Goal: Task Accomplishment & Management: Complete application form

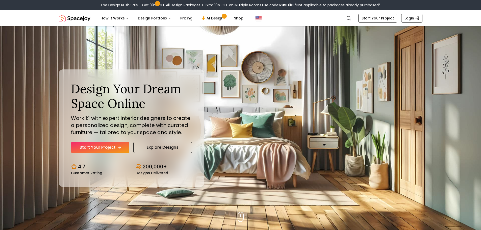
click at [116, 145] on link "Start Your Project" at bounding box center [100, 147] width 58 height 11
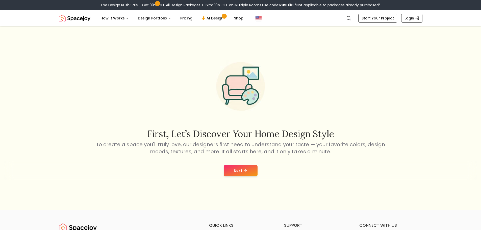
click at [237, 174] on button "Next" at bounding box center [241, 170] width 34 height 11
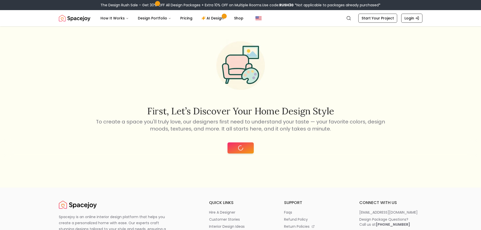
scroll to position [34, 0]
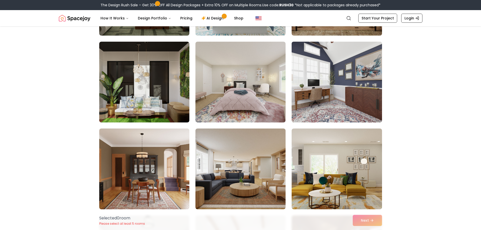
scroll to position [67, 0]
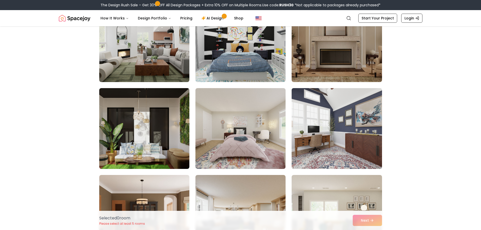
click at [351, 116] on img at bounding box center [337, 128] width 95 height 85
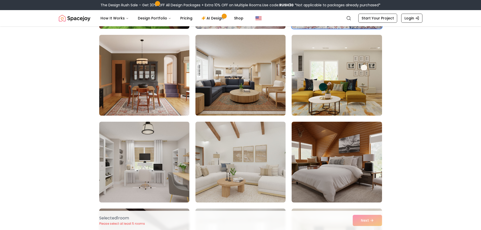
scroll to position [270, 0]
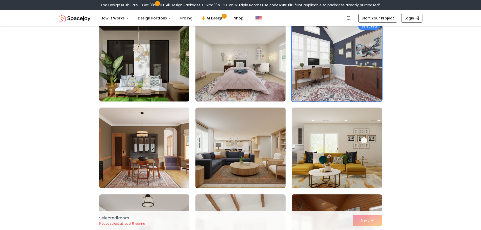
click at [360, 97] on img at bounding box center [337, 61] width 95 height 85
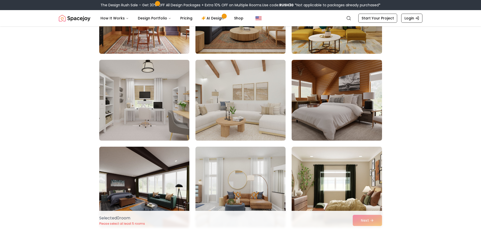
click at [237, 109] on img at bounding box center [240, 100] width 95 height 85
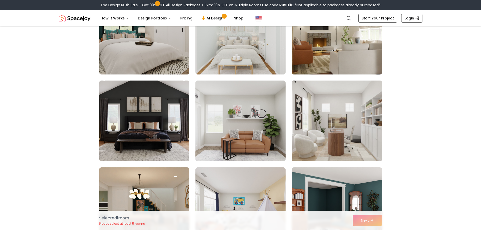
scroll to position [606, 0]
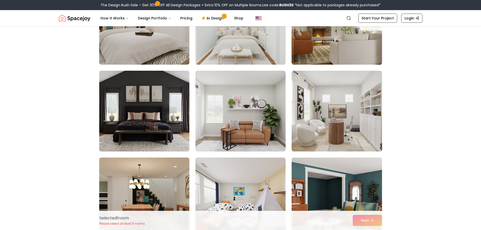
click at [170, 133] on img at bounding box center [144, 111] width 95 height 85
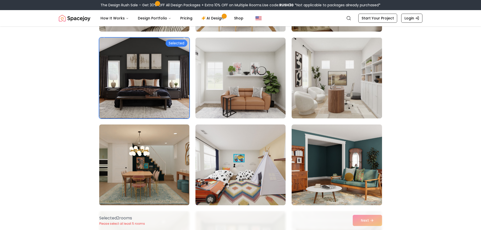
scroll to position [674, 0]
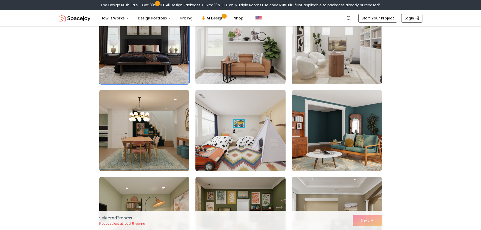
click at [238, 138] on img at bounding box center [240, 130] width 95 height 85
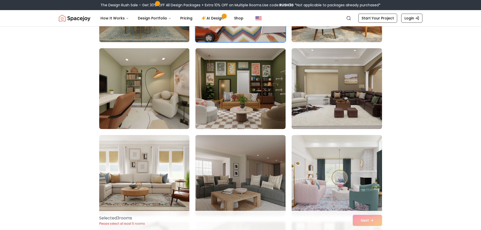
scroll to position [842, 0]
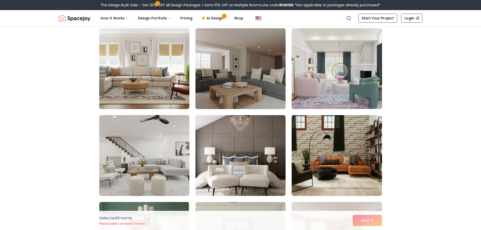
click at [237, 138] on img at bounding box center [241, 155] width 90 height 81
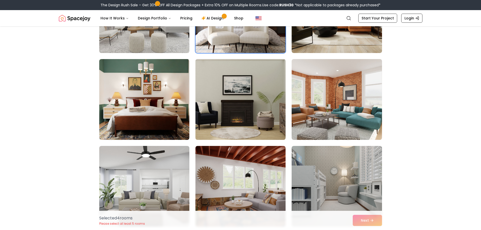
scroll to position [1078, 0]
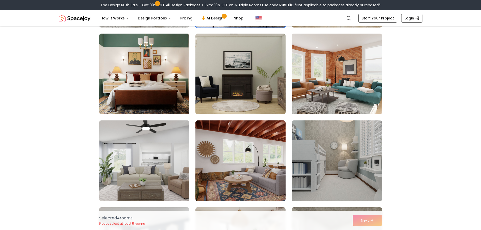
click at [141, 157] on img at bounding box center [144, 161] width 95 height 85
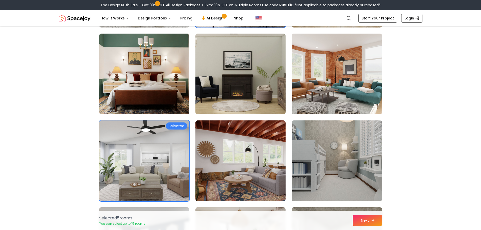
click at [374, 221] on icon at bounding box center [373, 220] width 1 height 2
